Goal: Communication & Community: Answer question/provide support

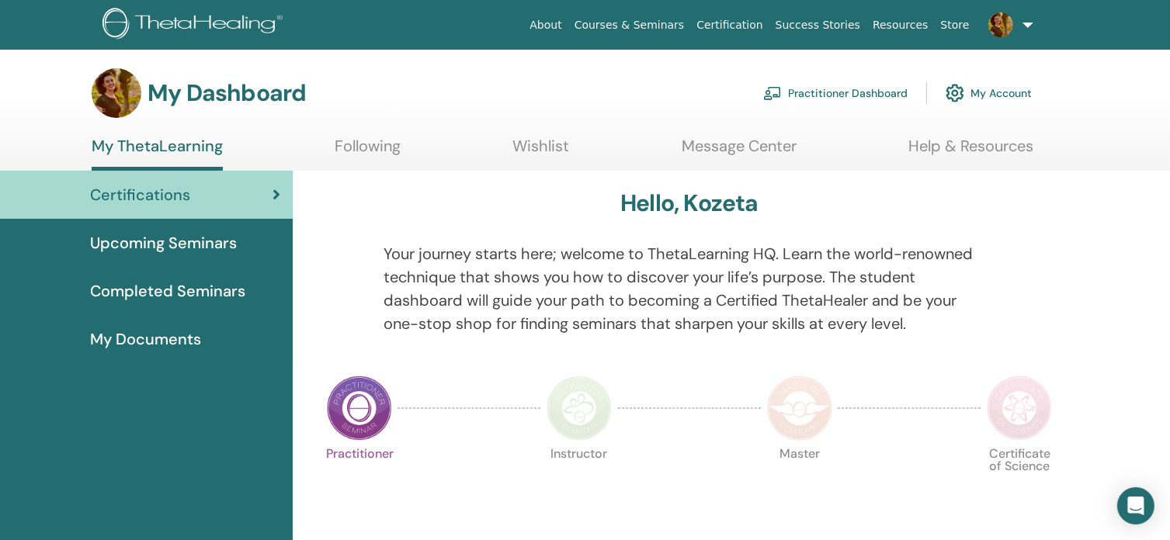
click at [568, 27] on link "About" at bounding box center [545, 25] width 44 height 29
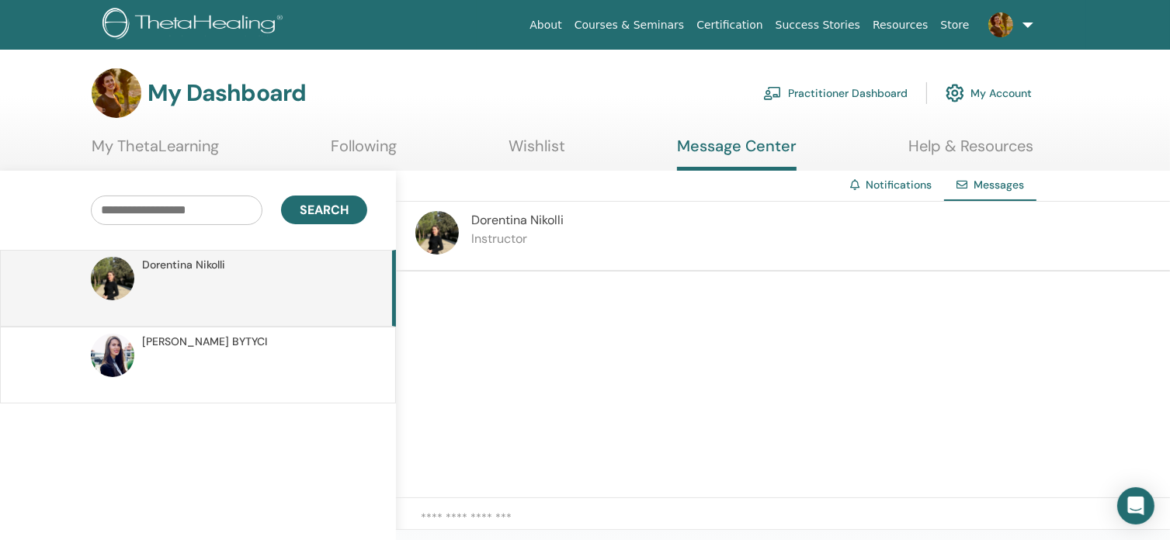
click at [179, 350] on p at bounding box center [254, 373] width 225 height 47
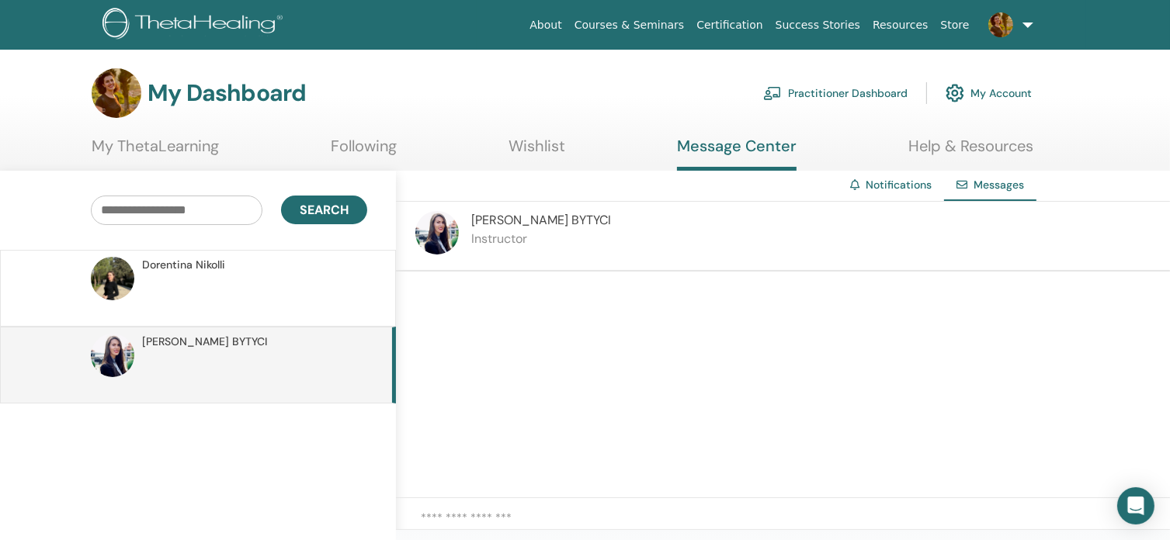
click at [194, 287] on p at bounding box center [254, 296] width 225 height 47
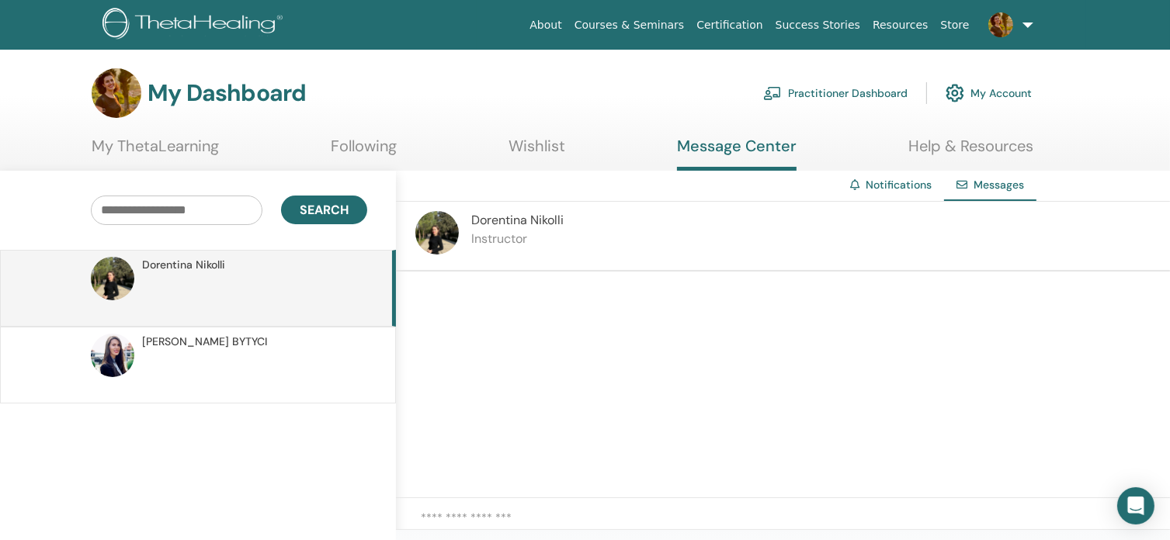
click at [444, 228] on img at bounding box center [436, 232] width 43 height 43
